Goal: Task Accomplishment & Management: Use online tool/utility

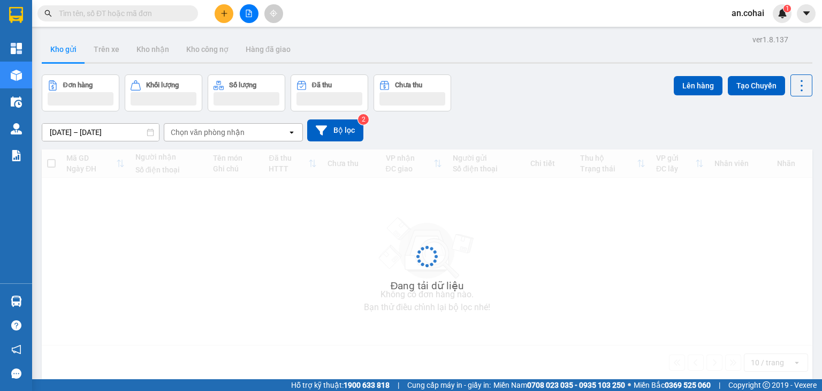
click at [165, 12] on input "text" at bounding box center [122, 13] width 126 height 12
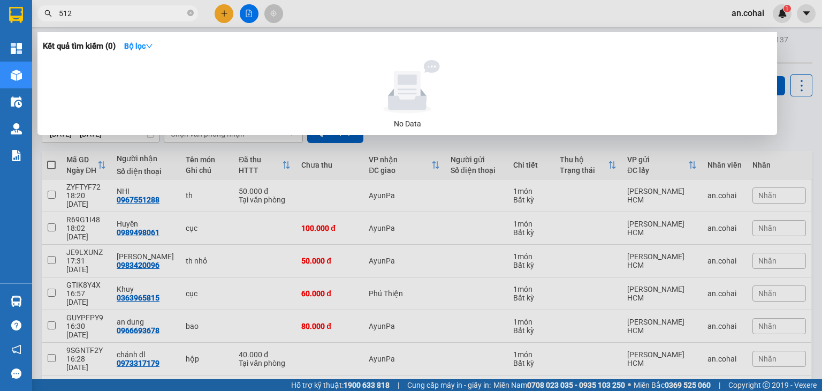
type input "5129"
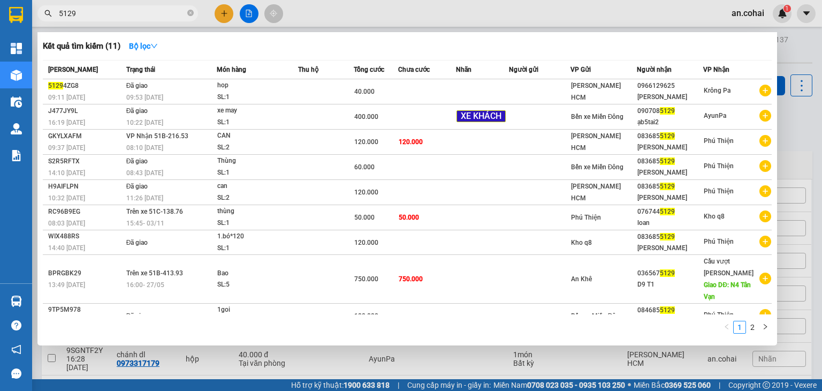
click at [191, 15] on icon "close-circle" at bounding box center [190, 13] width 6 height 6
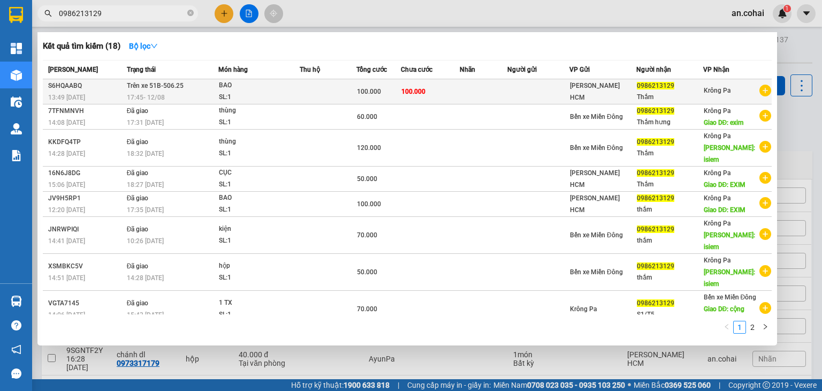
type input "0986213129"
click at [218, 83] on td "Trên xe 51B-506.25 17:45 [DATE]" at bounding box center [171, 91] width 95 height 25
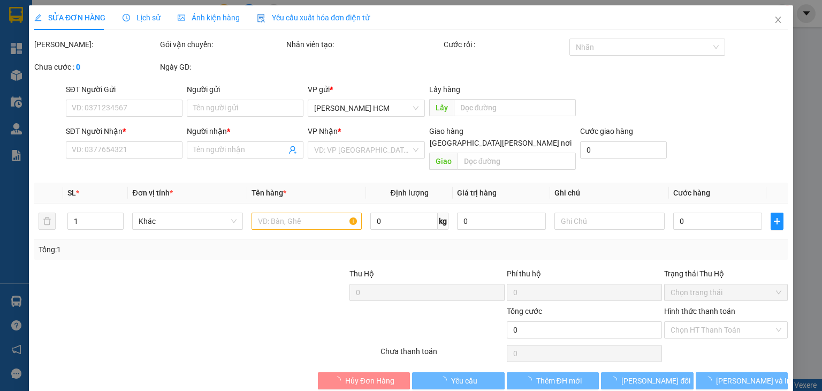
type input "0986213129"
type input "Thắm"
type input "100.000"
